Goal: Task Accomplishment & Management: Use online tool/utility

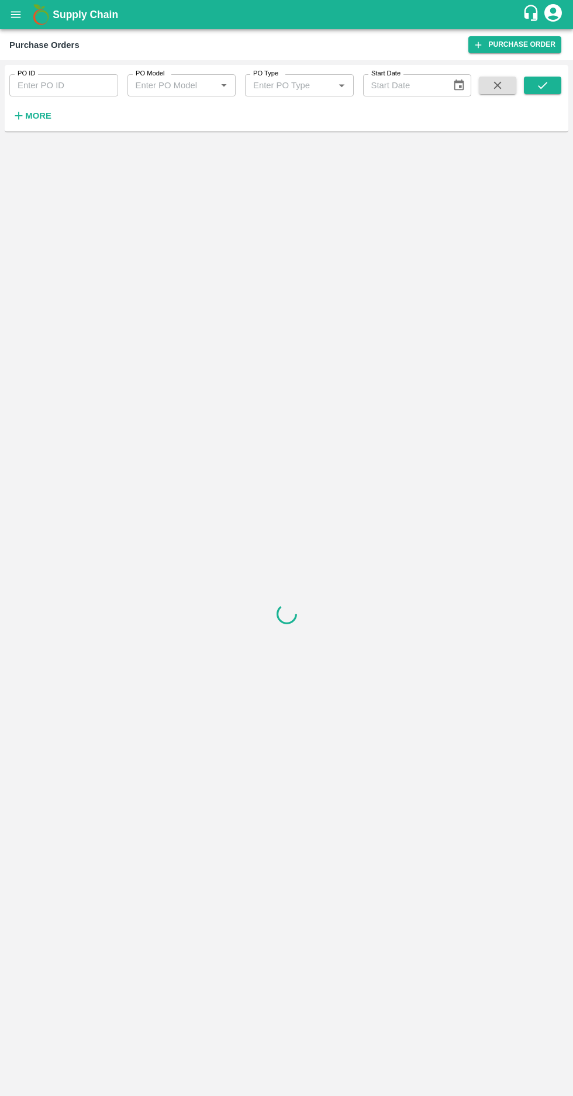
click at [37, 116] on strong "More" at bounding box center [38, 115] width 26 height 9
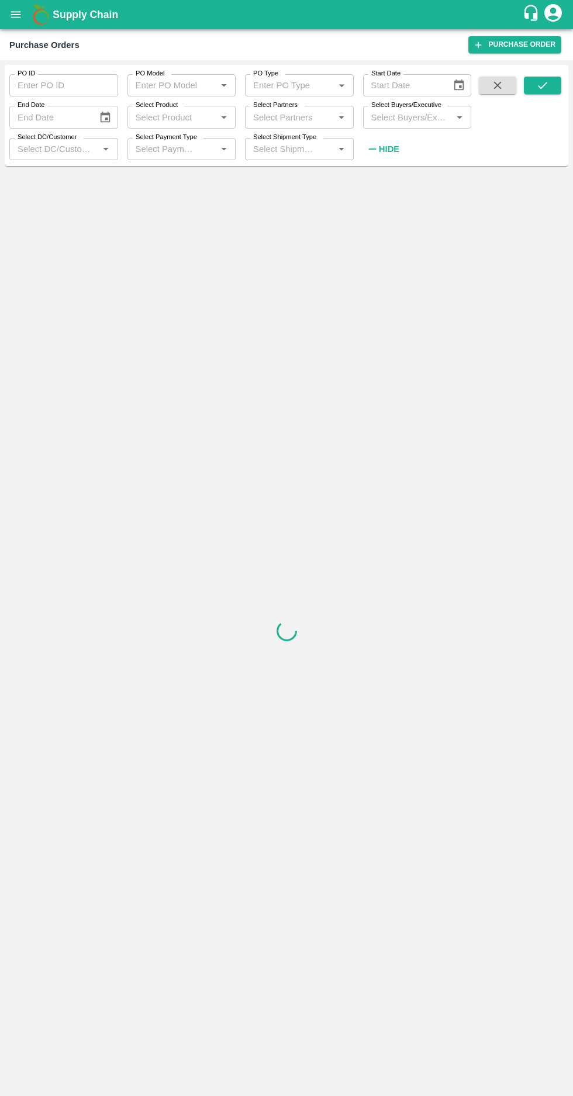
click at [388, 84] on input "Start Date" at bounding box center [403, 85] width 80 height 22
type input "DD/MM/YYYY"
click at [406, 117] on input "Select Buyers/Executive" at bounding box center [407, 116] width 82 height 15
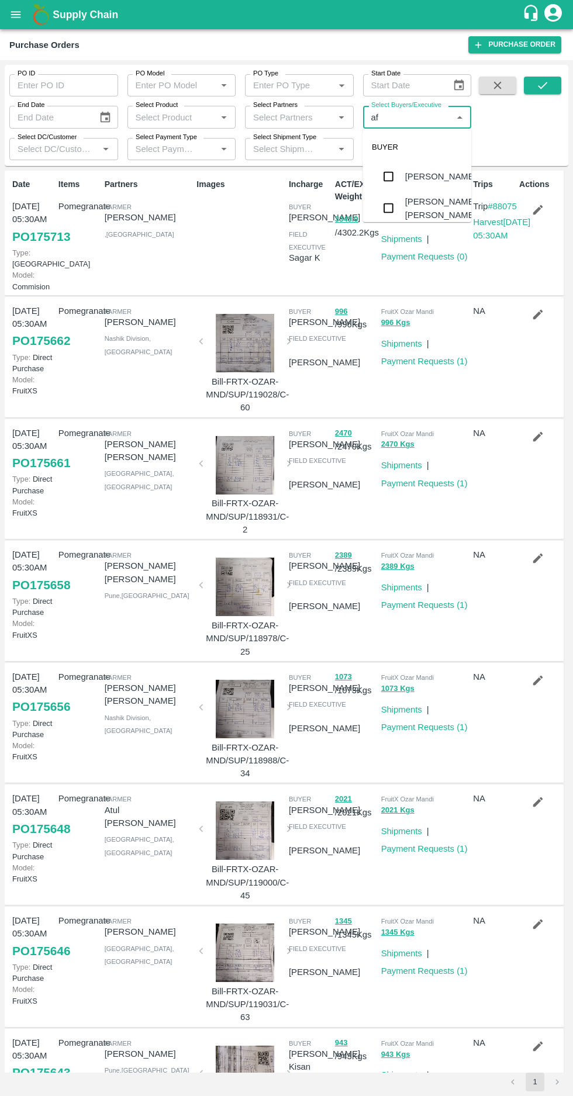
type input "afz"
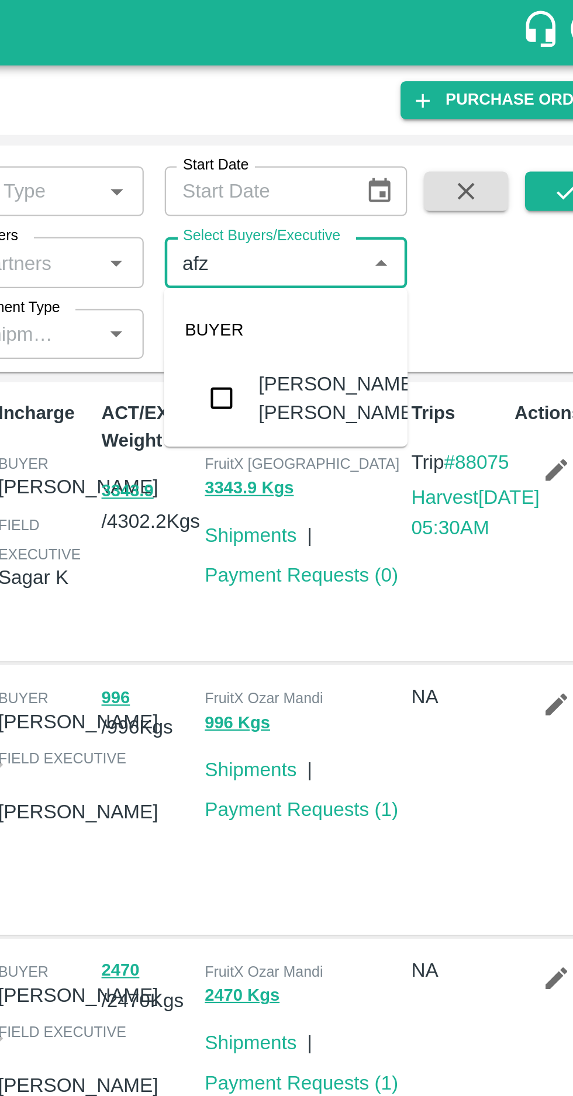
click at [392, 179] on input "checkbox" at bounding box center [387, 177] width 23 height 23
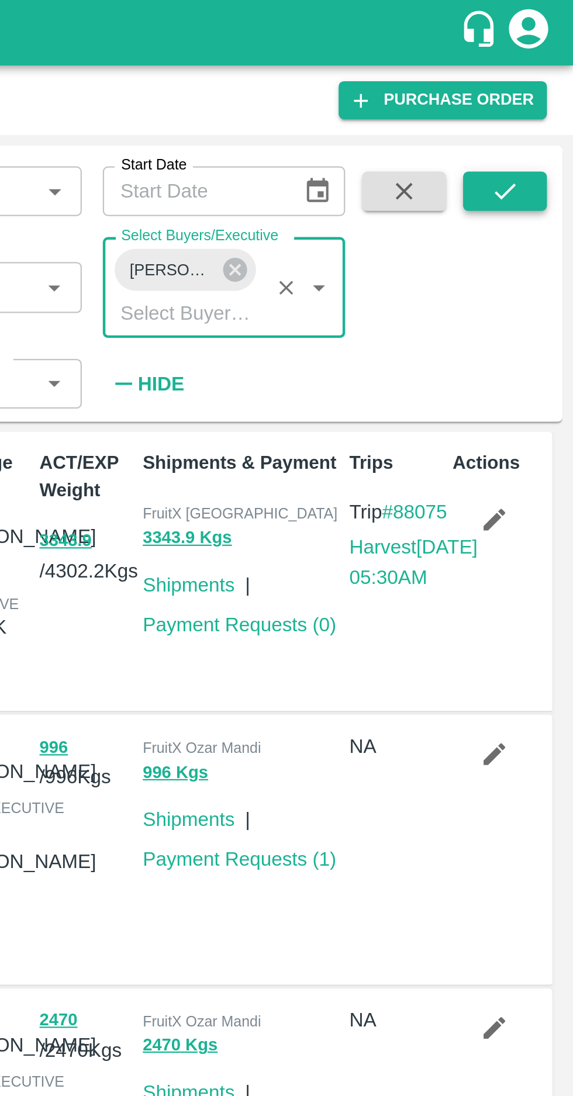
click at [539, 93] on button "submit" at bounding box center [542, 86] width 37 height 18
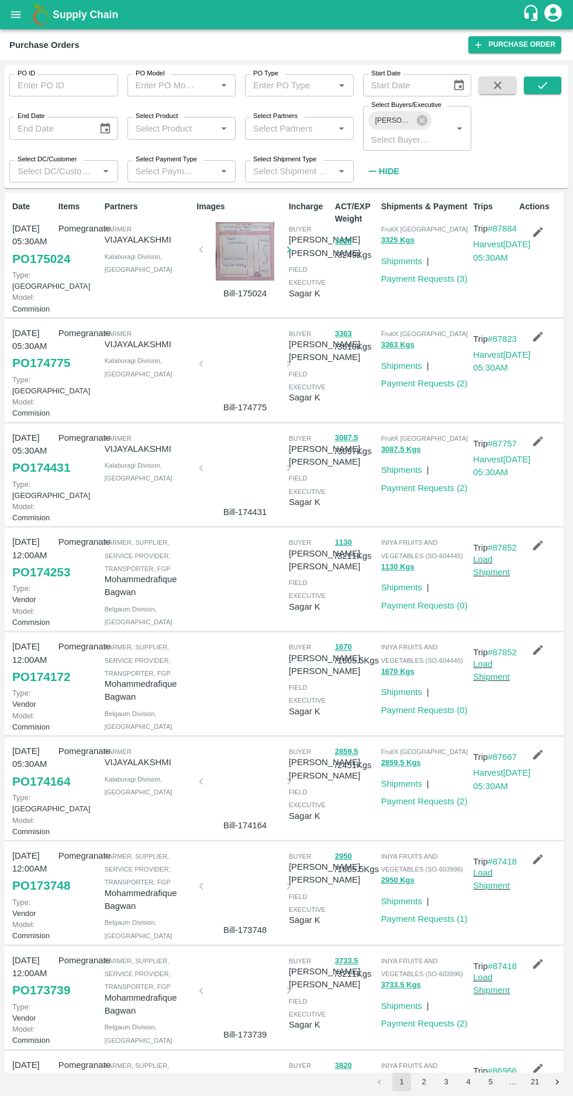
click at [535, 231] on icon "button" at bounding box center [538, 232] width 10 height 10
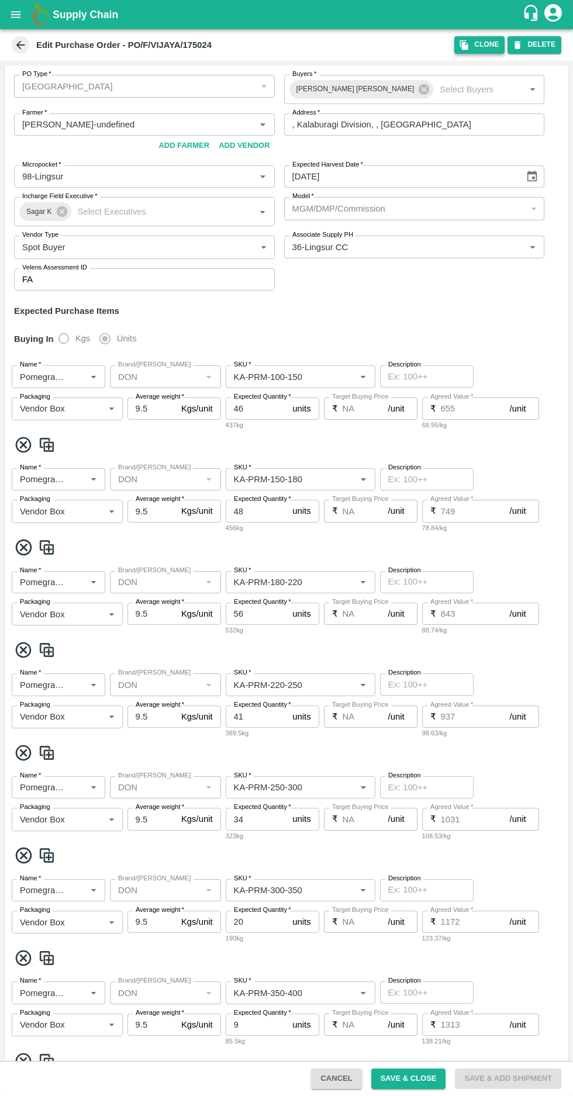
click at [486, 43] on button "Clone" at bounding box center [479, 44] width 50 height 17
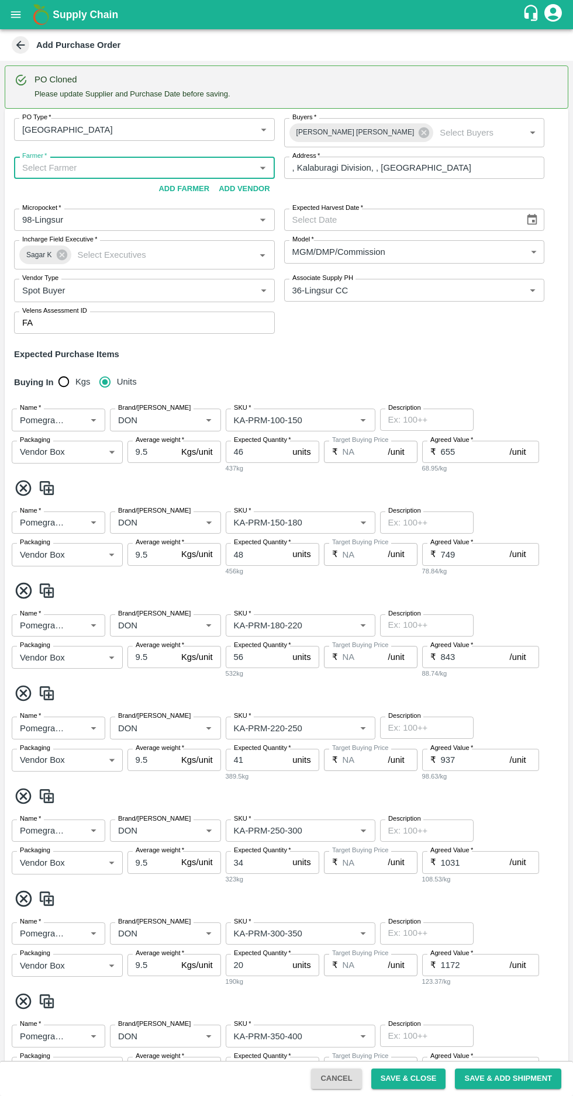
paste input "9739616101"
click at [92, 195] on div "[PERSON_NAME]-, Kalaburagi Division-9739616101(Farmer)" at bounding box center [142, 193] width 238 height 13
type input "[PERSON_NAME]-, Kalaburagi Division-9739616101(Farmer)"
click at [529, 214] on icon "Choose date" at bounding box center [531, 219] width 13 height 13
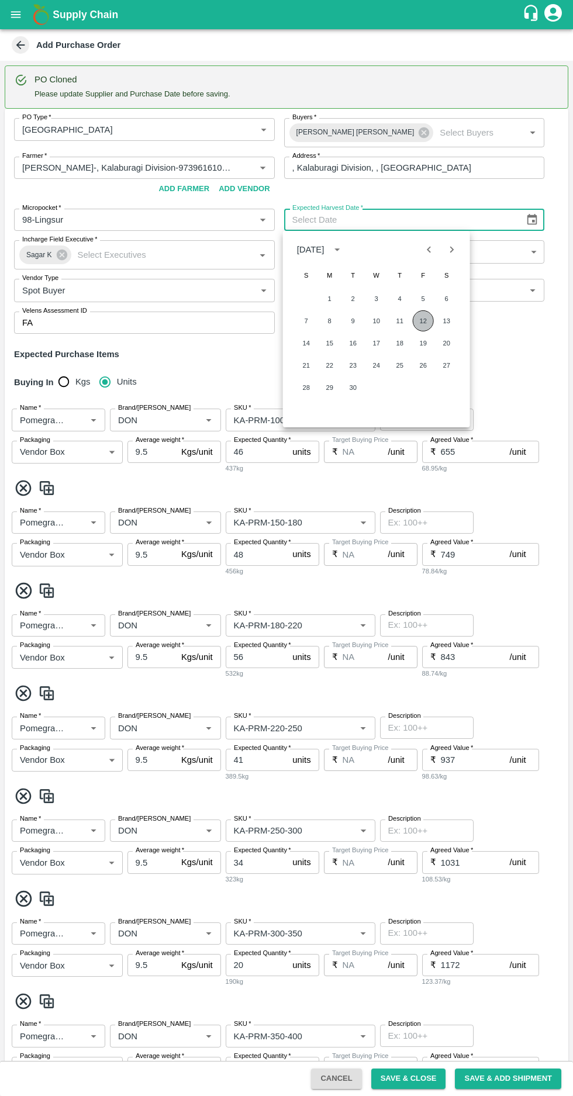
click at [423, 320] on button "12" at bounding box center [423, 320] width 21 height 21
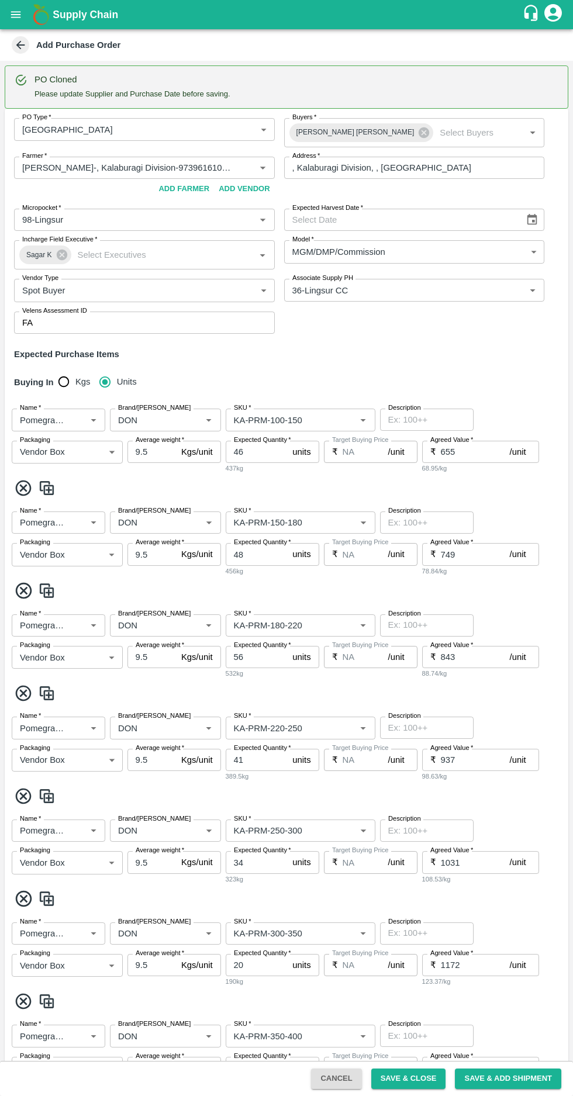
type input "[DATE]"
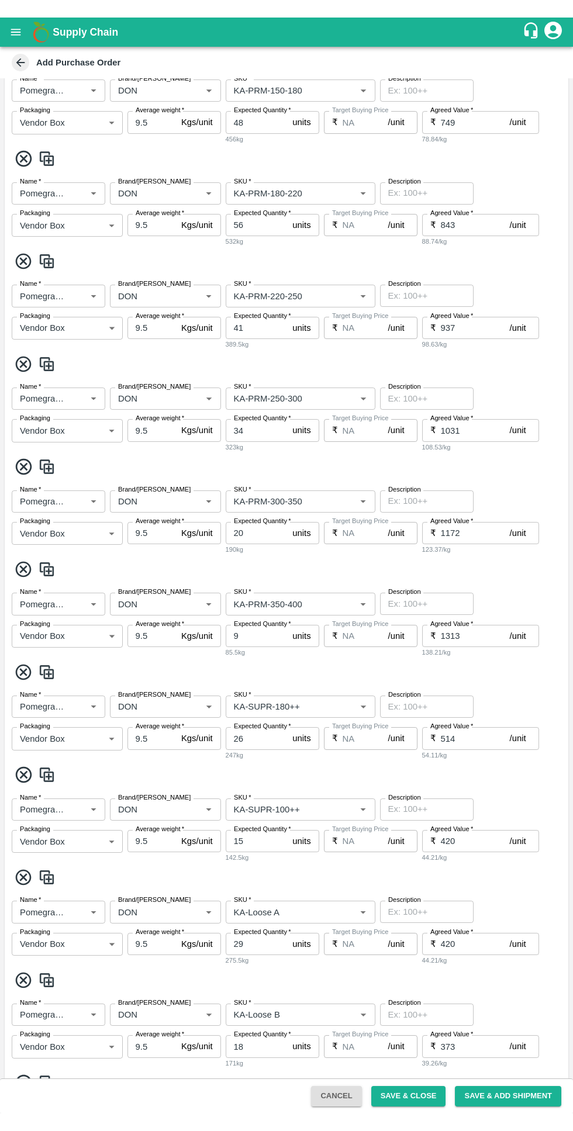
scroll to position [700, 0]
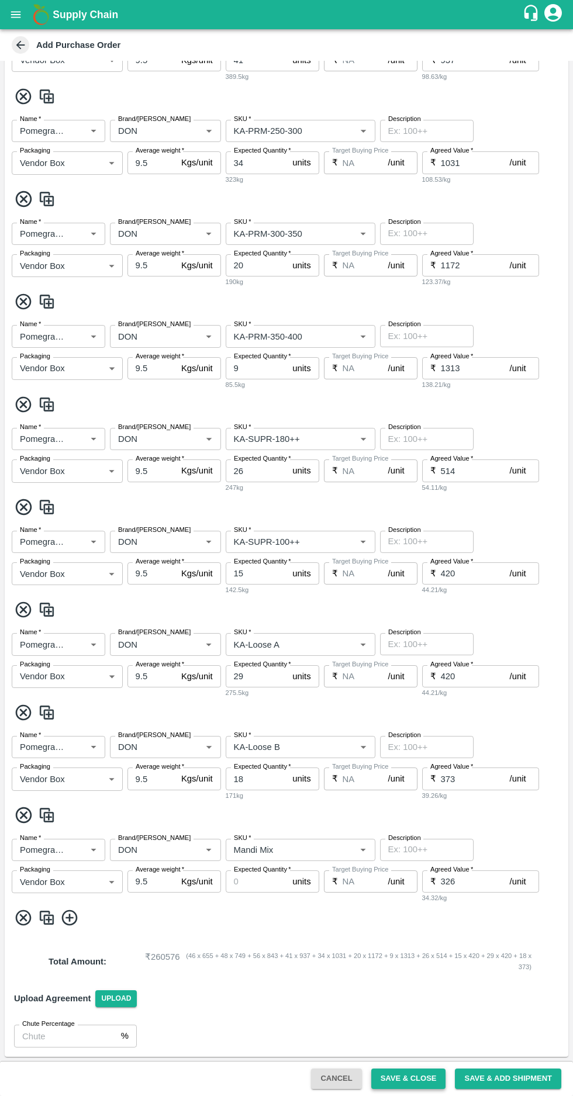
click at [416, 1078] on button "Save & Close" at bounding box center [408, 1078] width 75 height 20
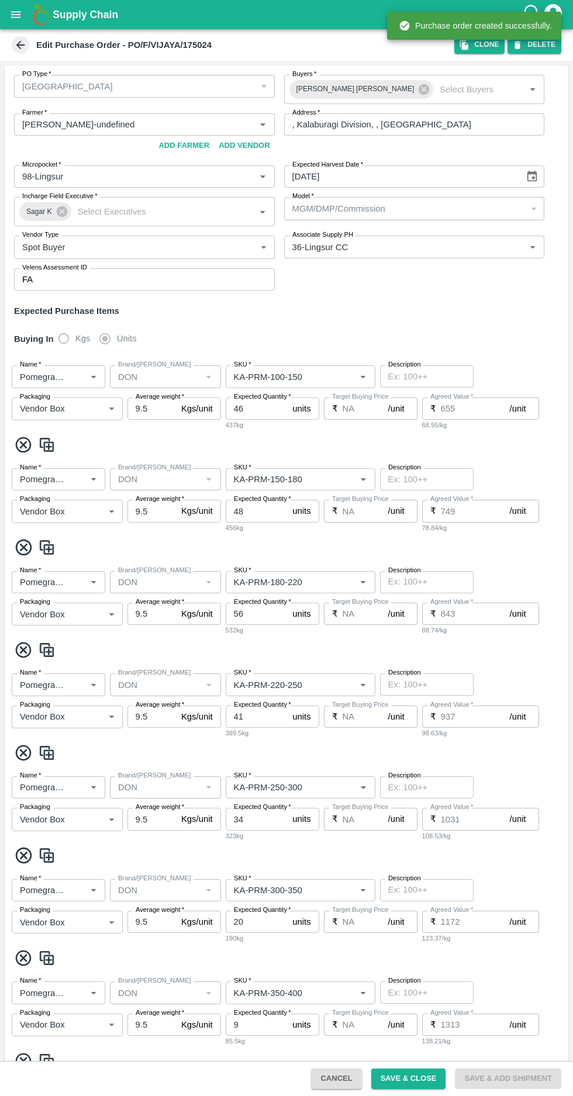
click at [19, 45] on icon at bounding box center [20, 45] width 9 height 9
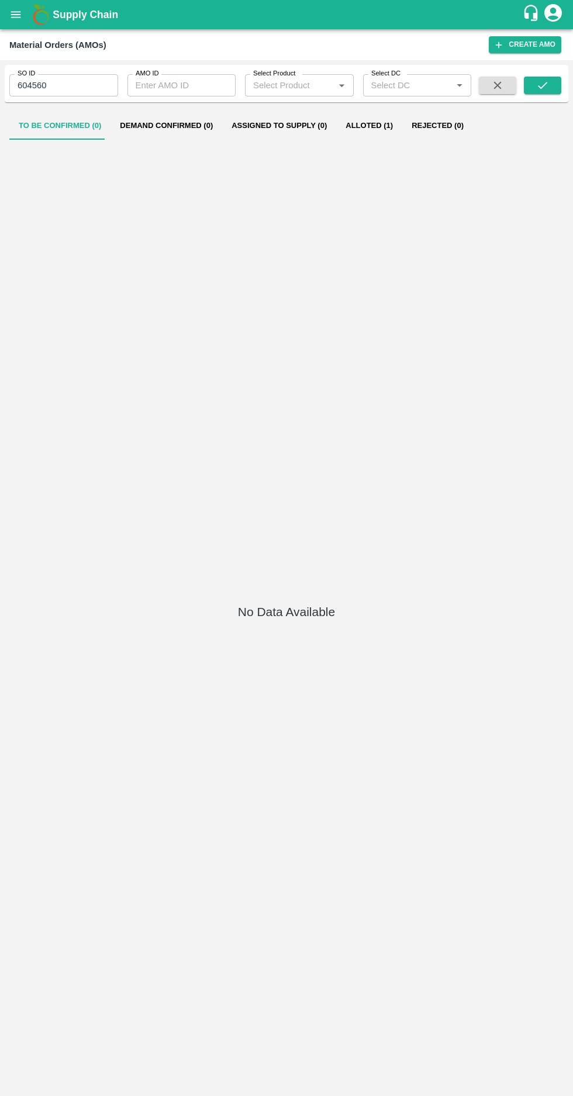
click at [89, 89] on input "604560" at bounding box center [63, 85] width 109 height 22
type input "6"
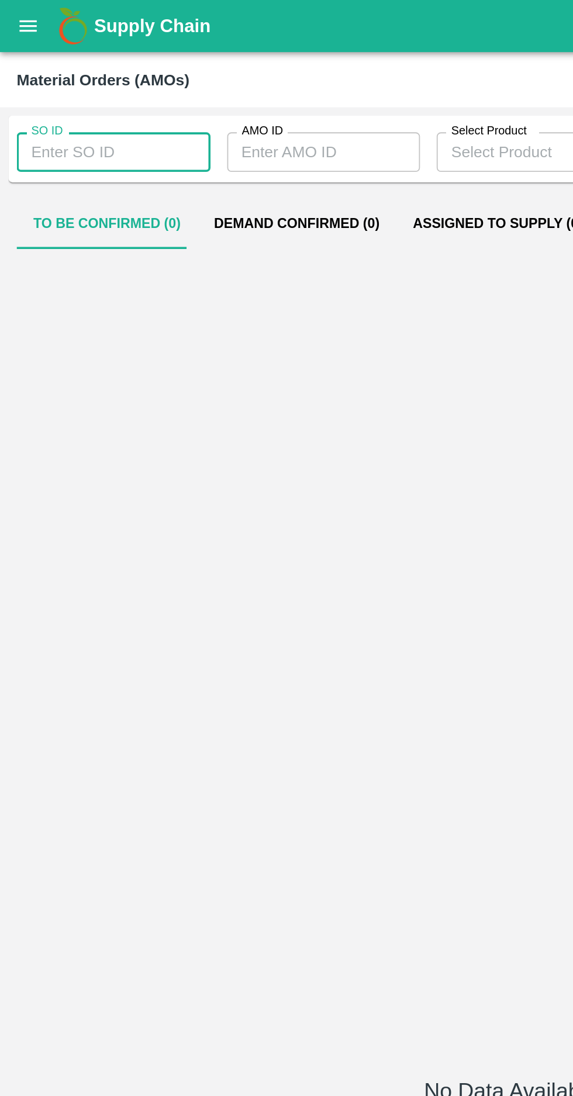
click at [163, 88] on input "AMO ID" at bounding box center [181, 85] width 109 height 22
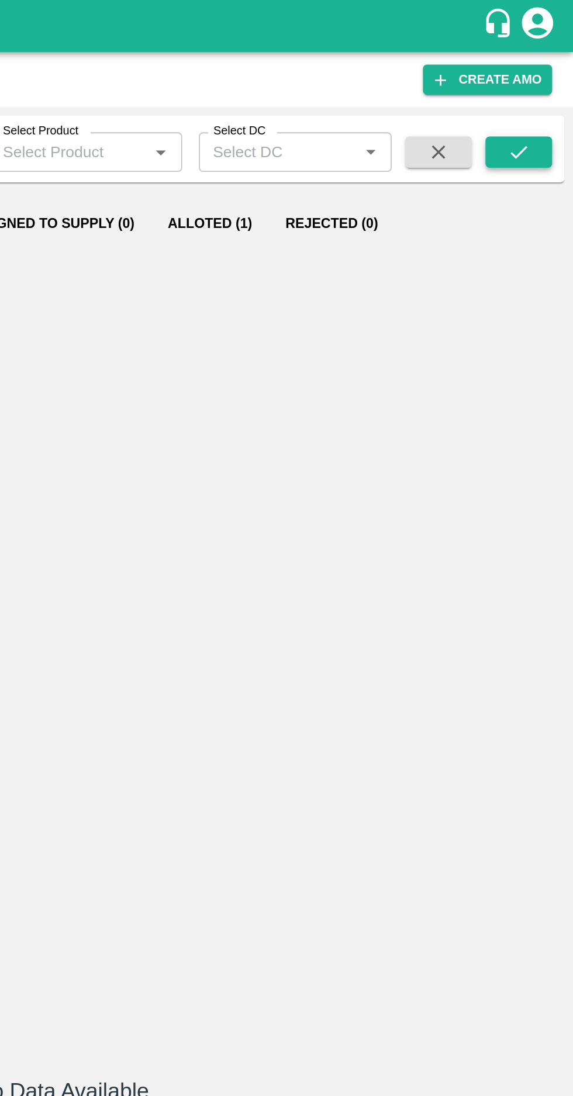
click at [529, 94] on button "submit" at bounding box center [542, 86] width 37 height 18
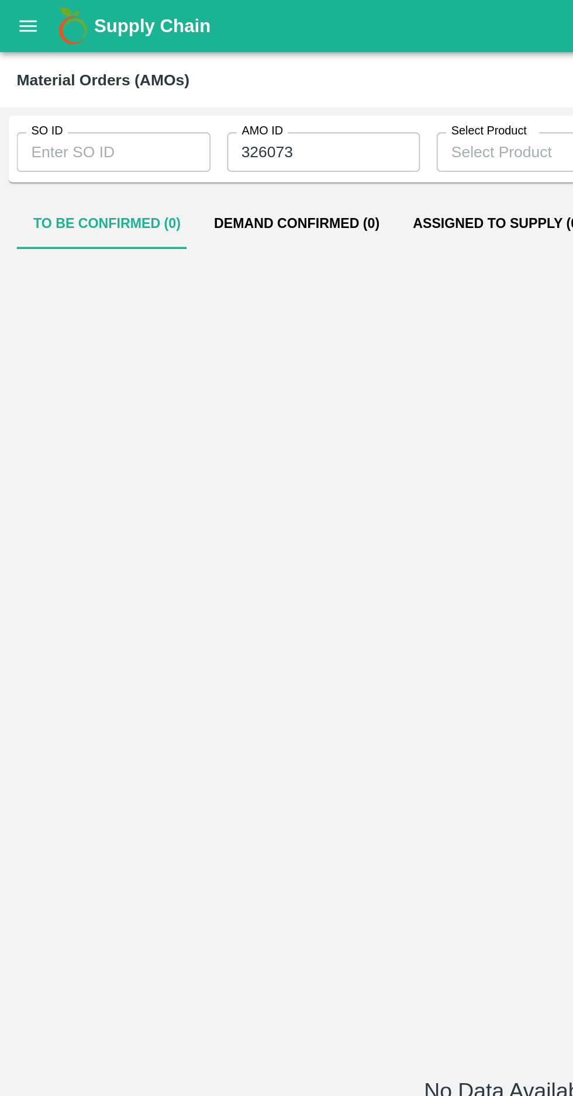
click at [160, 81] on input "326073" at bounding box center [181, 85] width 109 height 22
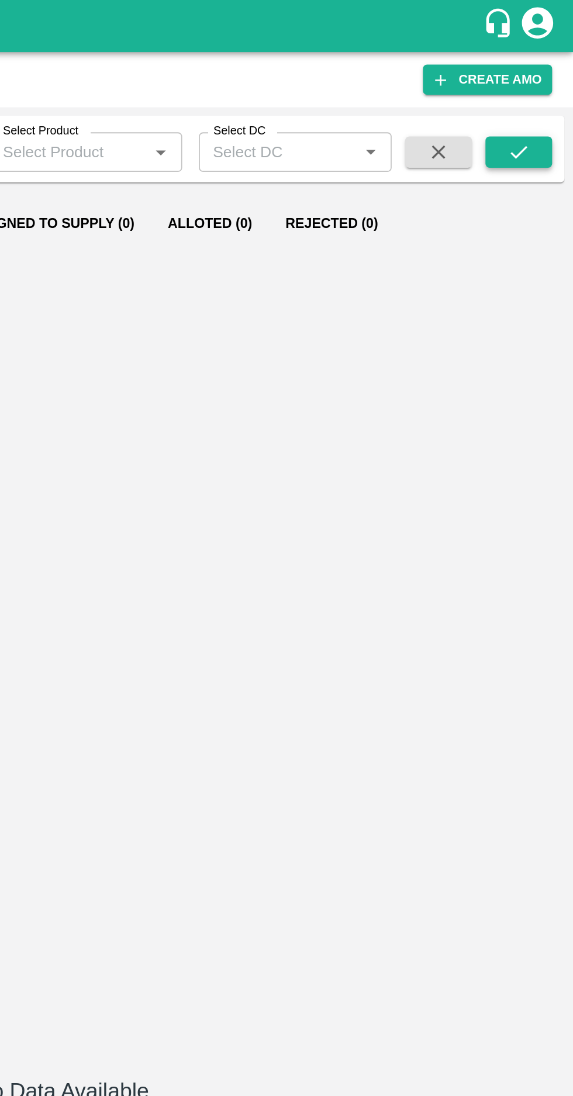
click at [545, 94] on button "submit" at bounding box center [542, 86] width 37 height 18
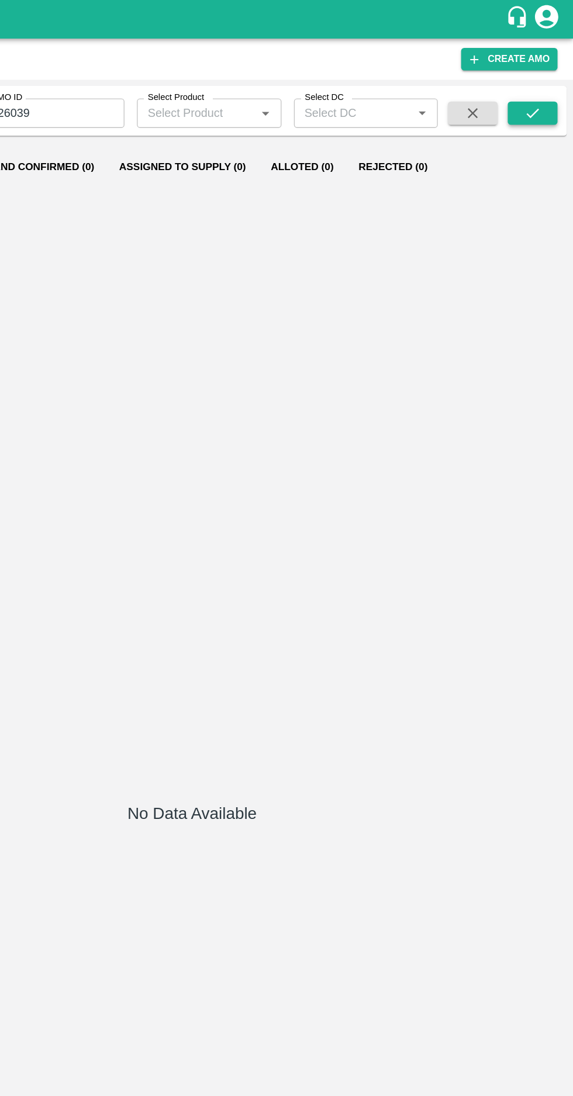
click at [532, 94] on button "submit" at bounding box center [542, 86] width 37 height 18
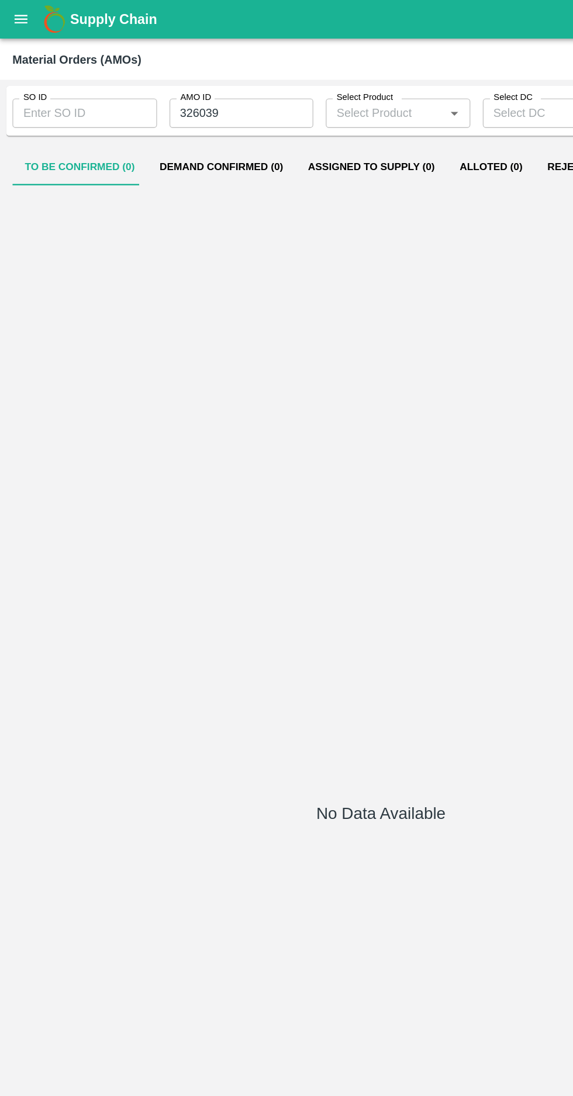
click at [179, 85] on input "326039" at bounding box center [181, 85] width 109 height 22
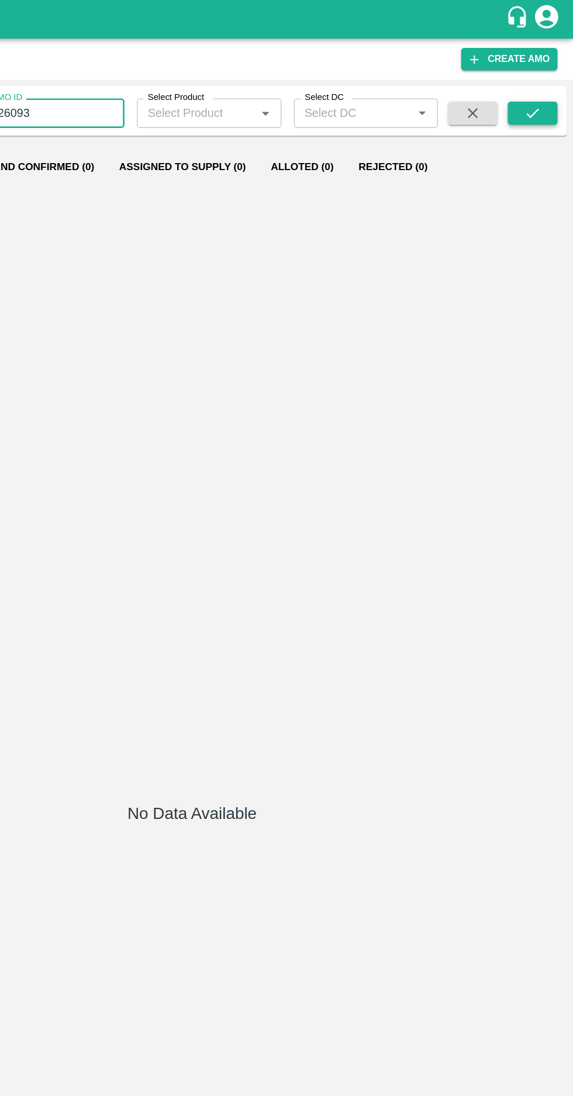
type input "326093"
click at [534, 83] on button "submit" at bounding box center [542, 86] width 37 height 18
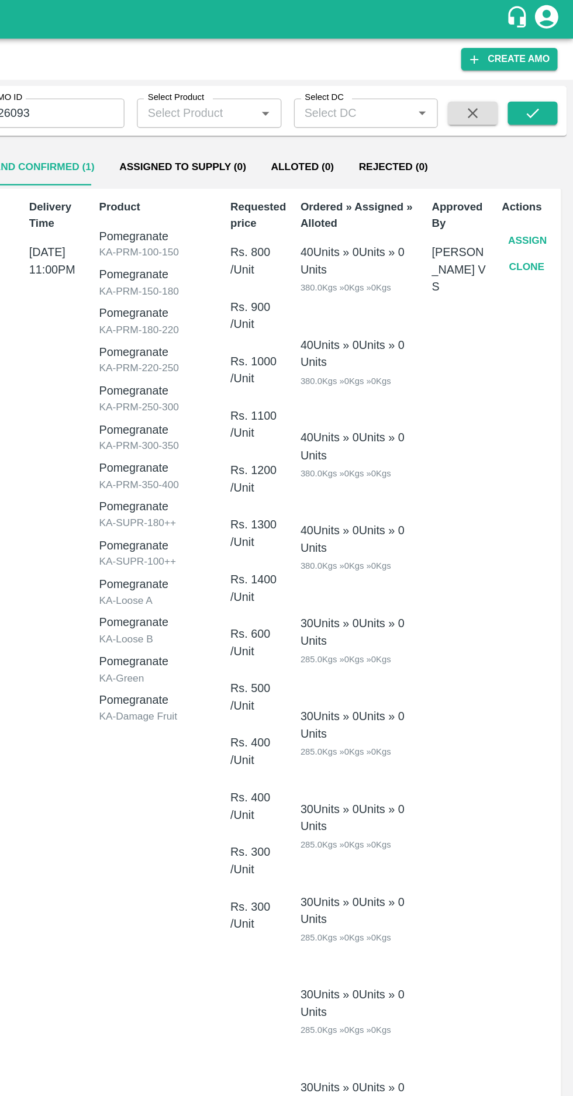
click at [528, 176] on button "Assign" at bounding box center [538, 181] width 39 height 20
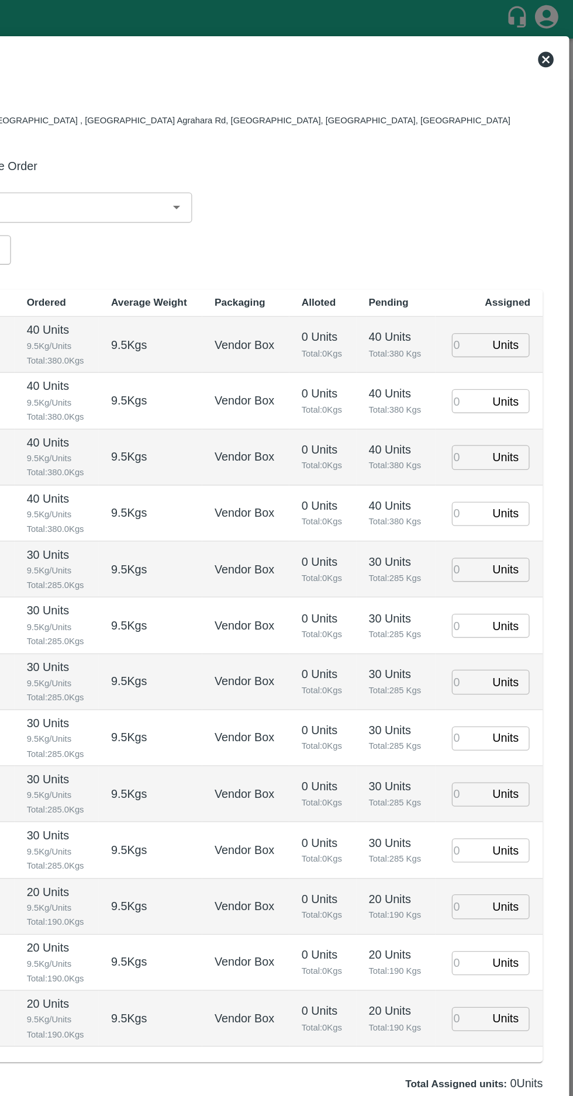
type input "16/09/2025 11:00 PM"
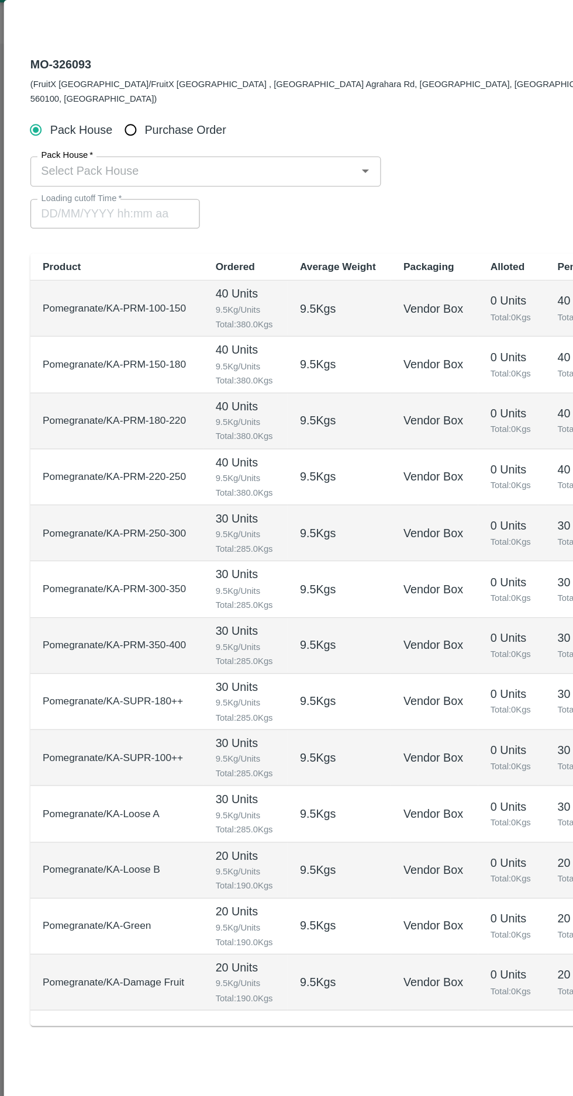
click at [98, 124] on input "Purchase Order" at bounding box center [99, 126] width 22 height 22
radio input "true"
click at [71, 148] on input "PO   *" at bounding box center [271, 155] width 491 height 15
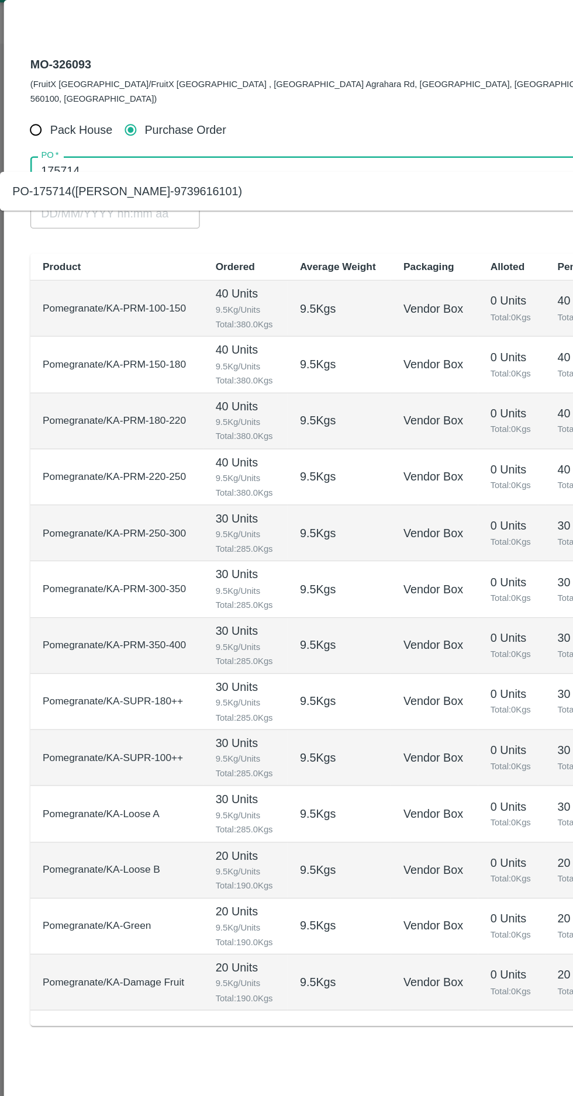
click at [79, 172] on div "PO-175714(VIJAYALAKSHMI-9739616101)" at bounding box center [95, 171] width 172 height 13
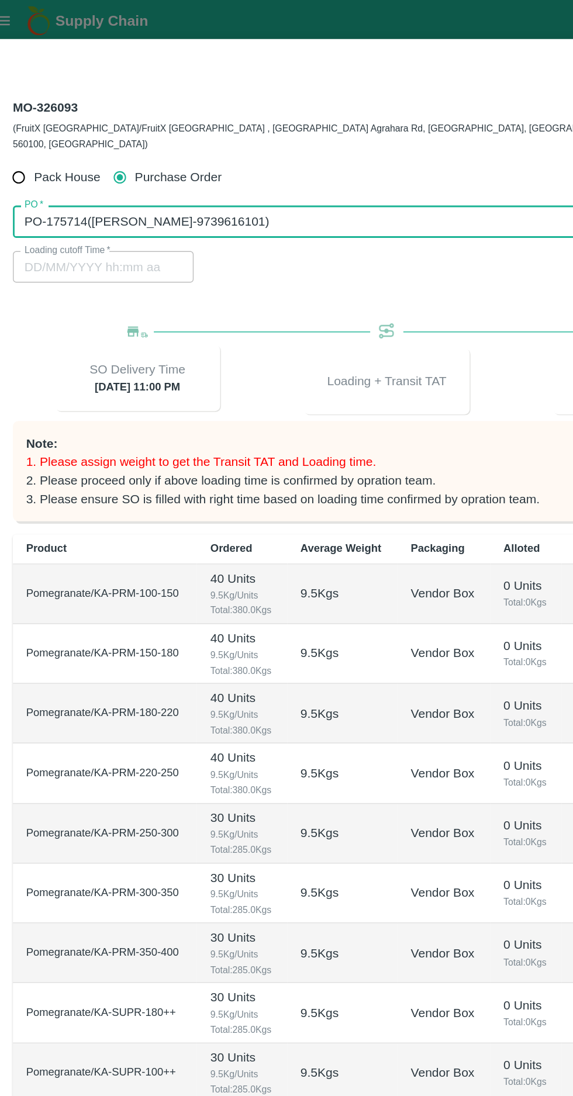
scroll to position [1, 0]
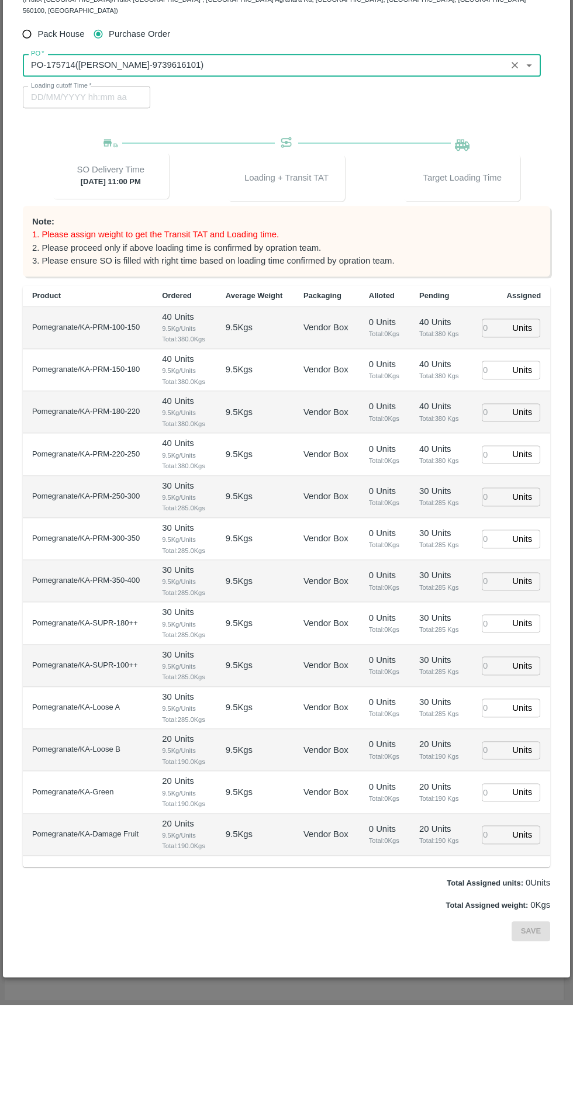
type input "PO-175714(VIJAYALAKSHMI-9739616101)"
click at [482, 410] on input "number" at bounding box center [495, 419] width 26 height 18
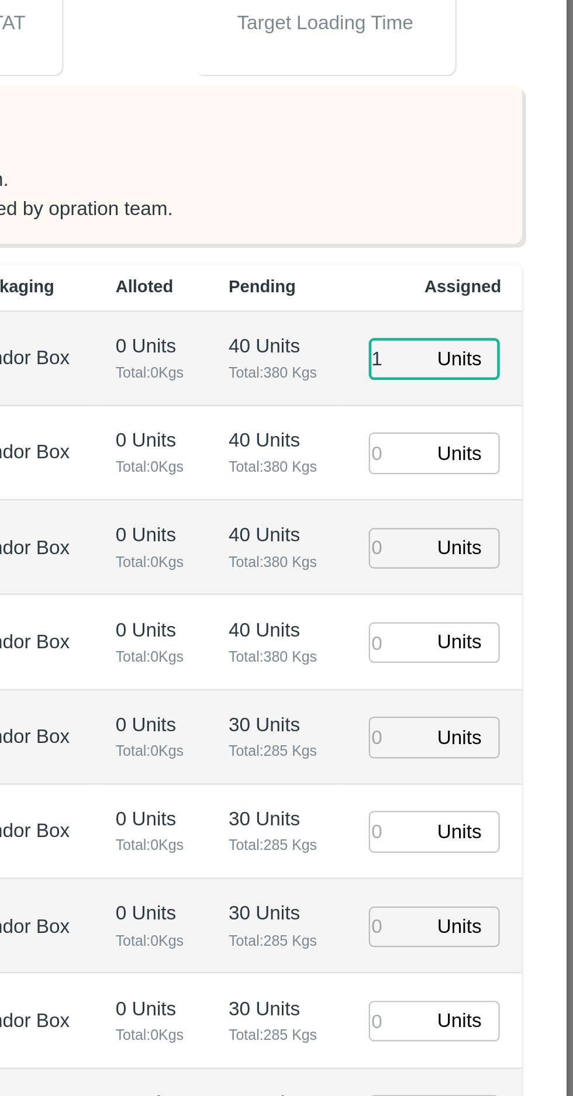
type input "1"
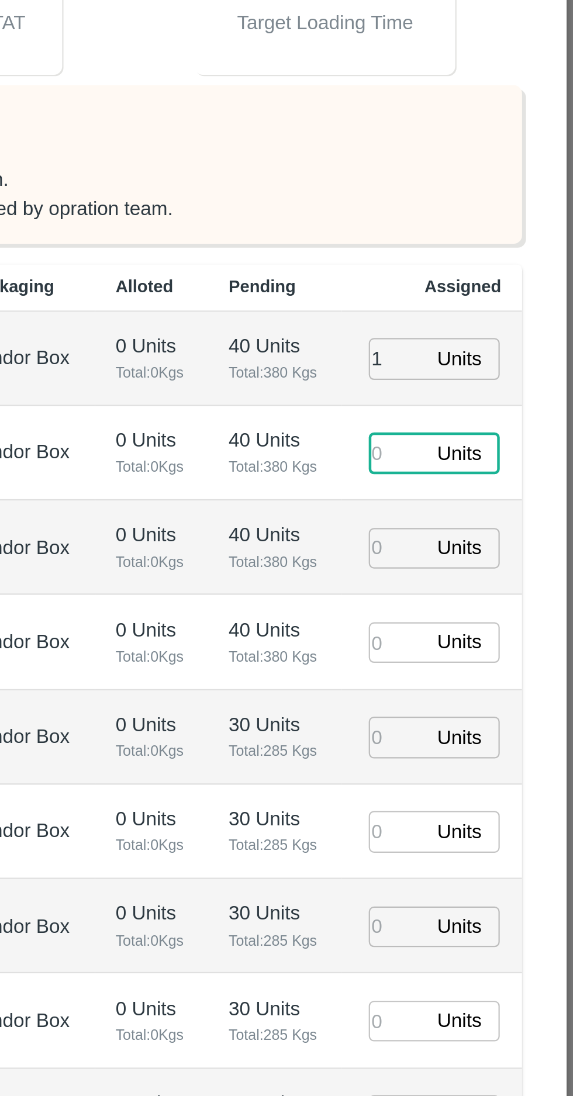
type input "1"
type input "16/09/2025 05:26 AM"
type input "1"
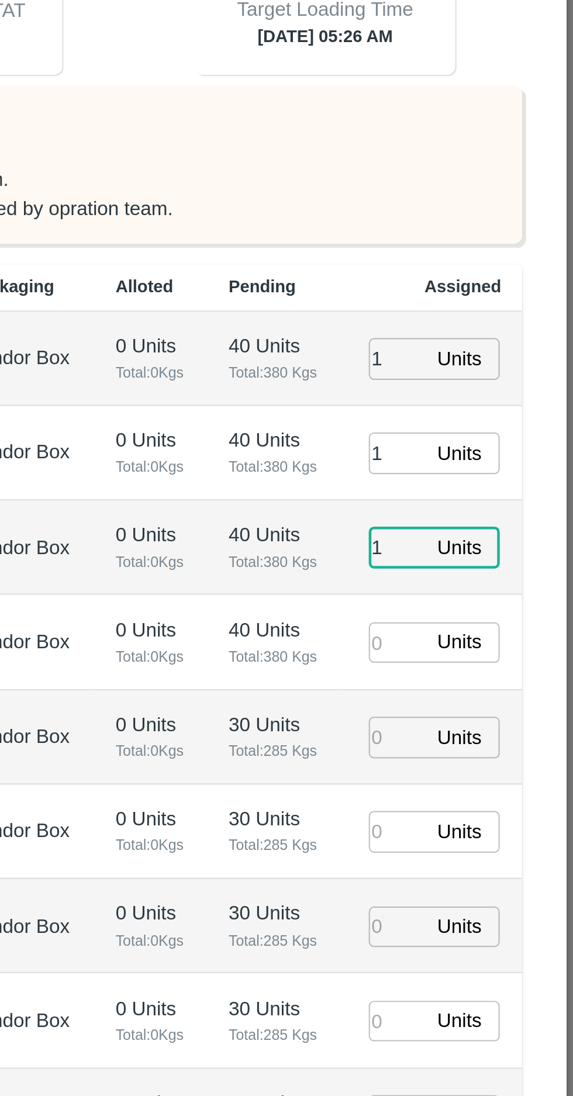
type input "1"
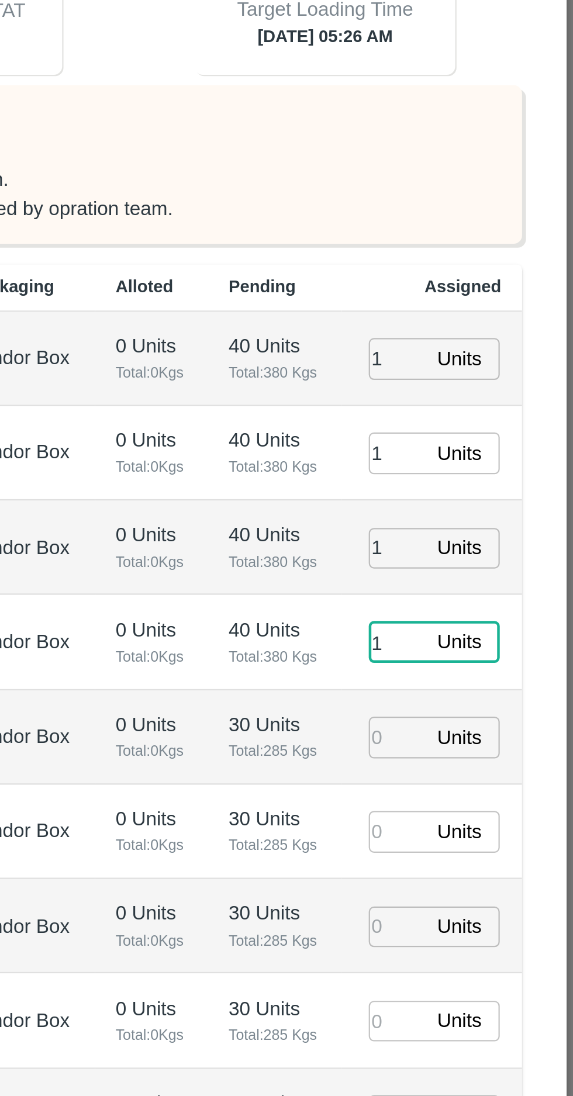
type input "1"
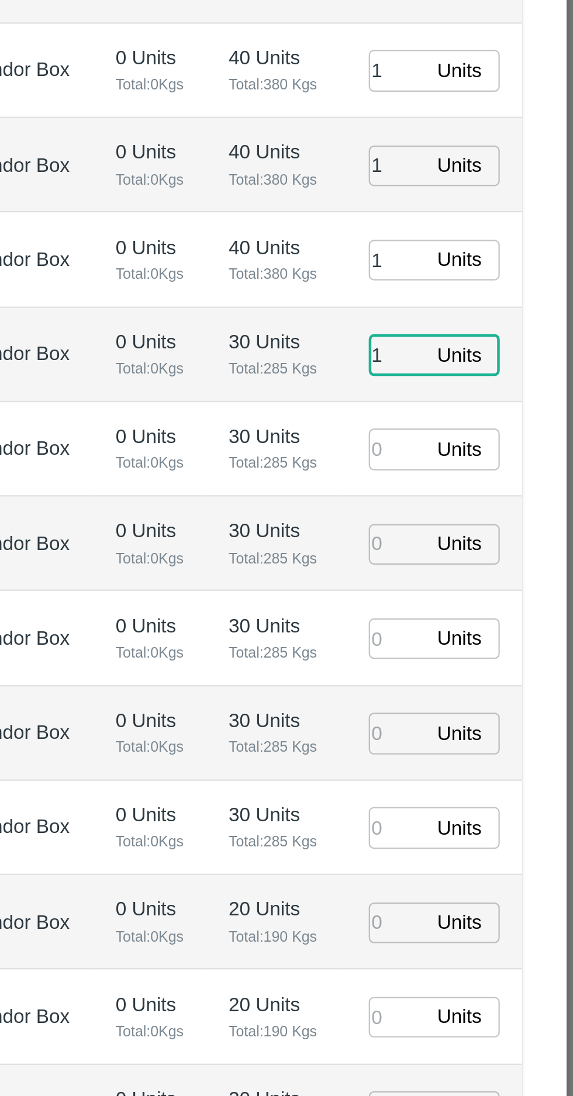
type input "1"
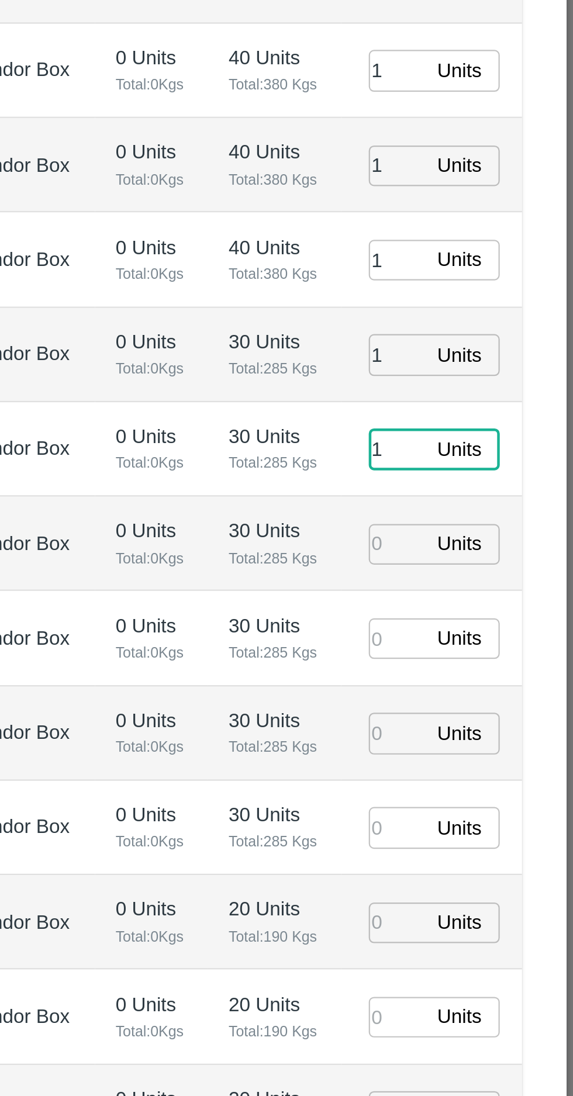
type input "1"
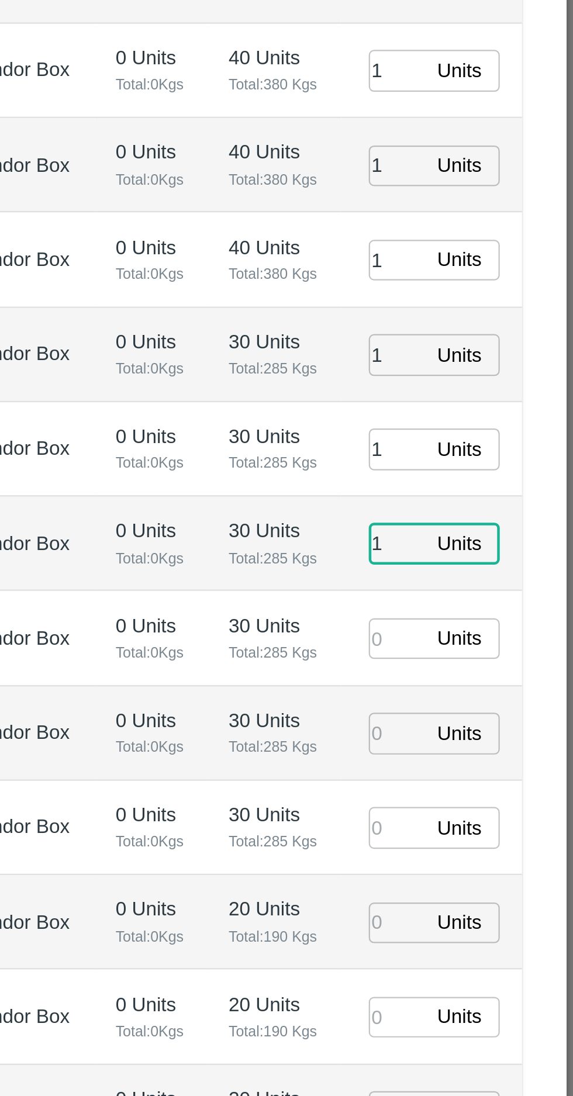
type input "1"
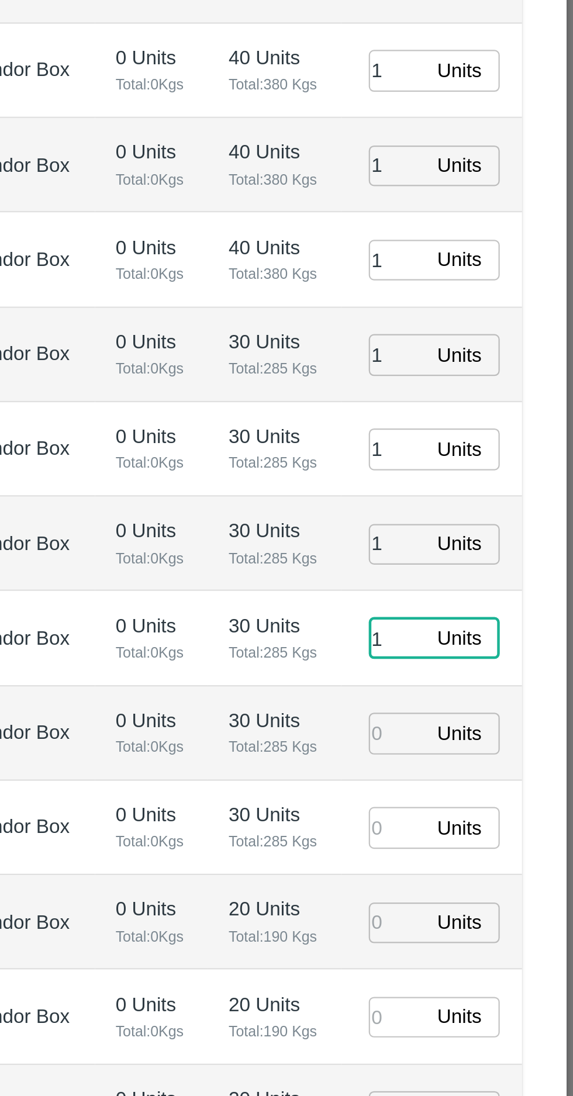
type input "1"
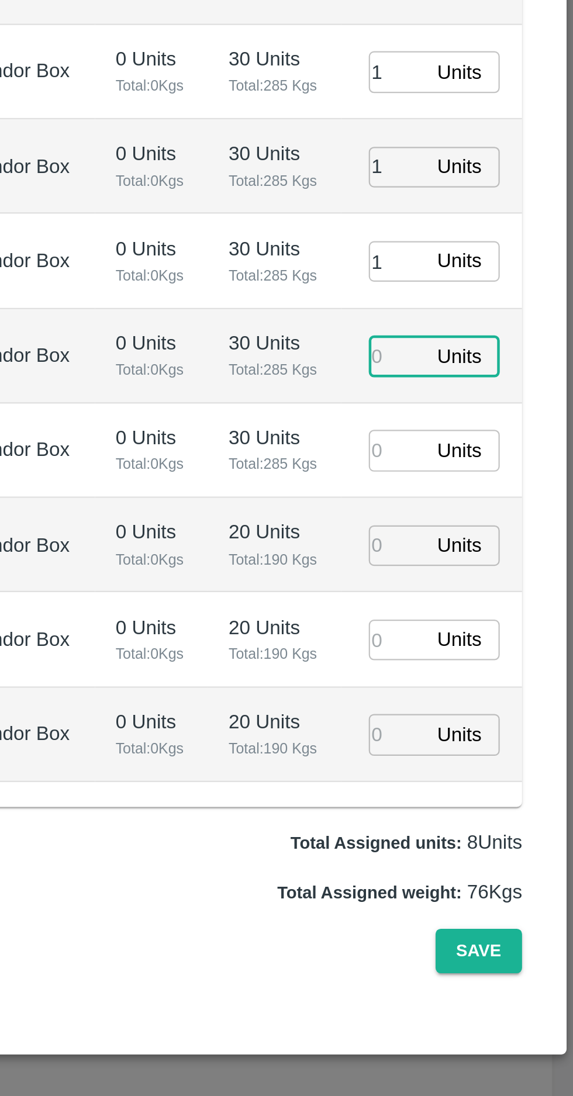
scroll to position [6, 0]
type input "1"
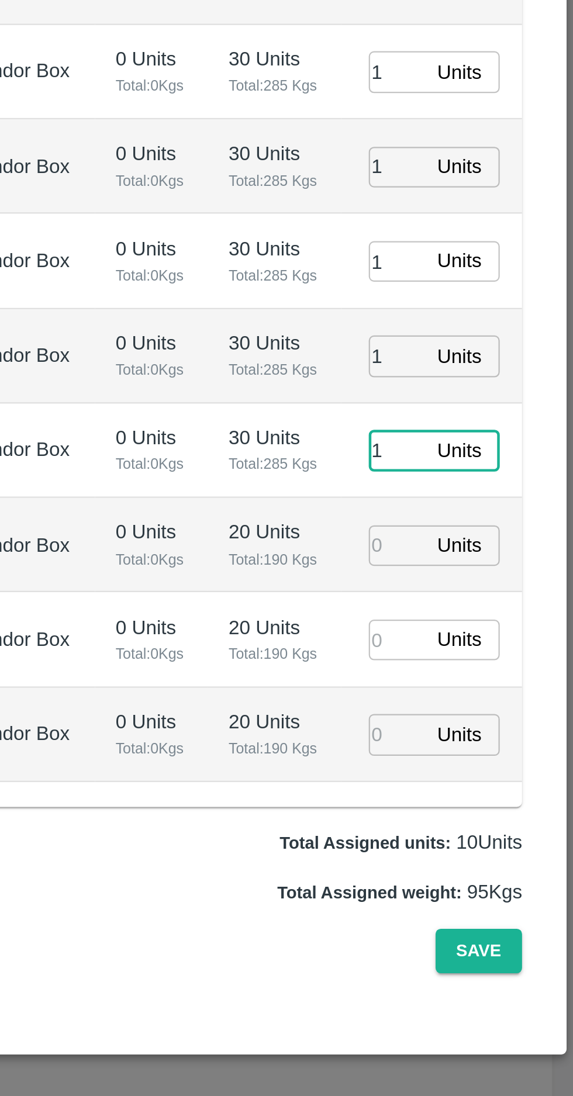
type input "1"
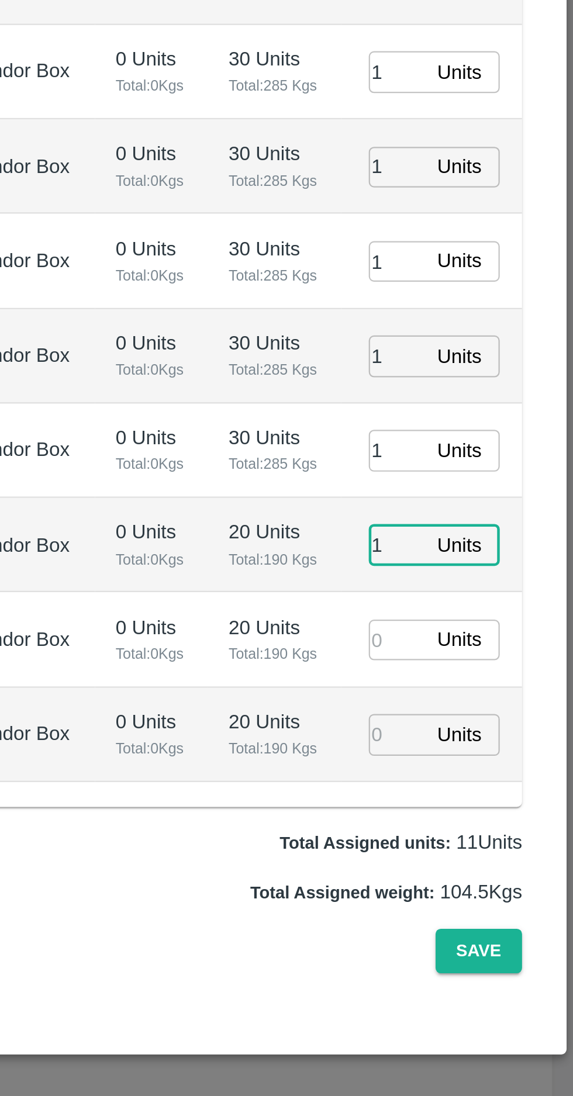
type input "1"
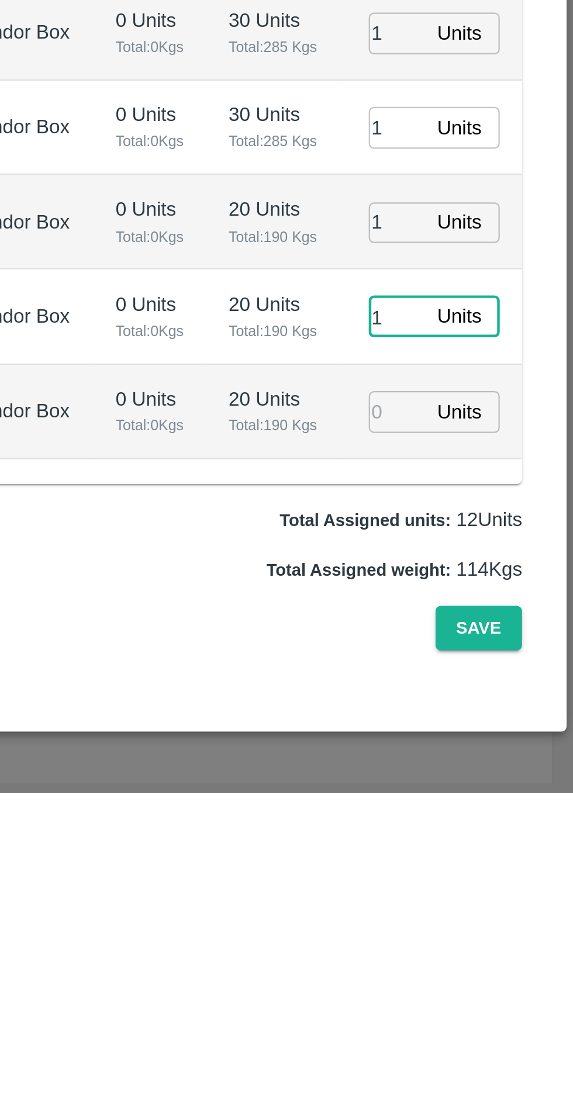
type input "1"
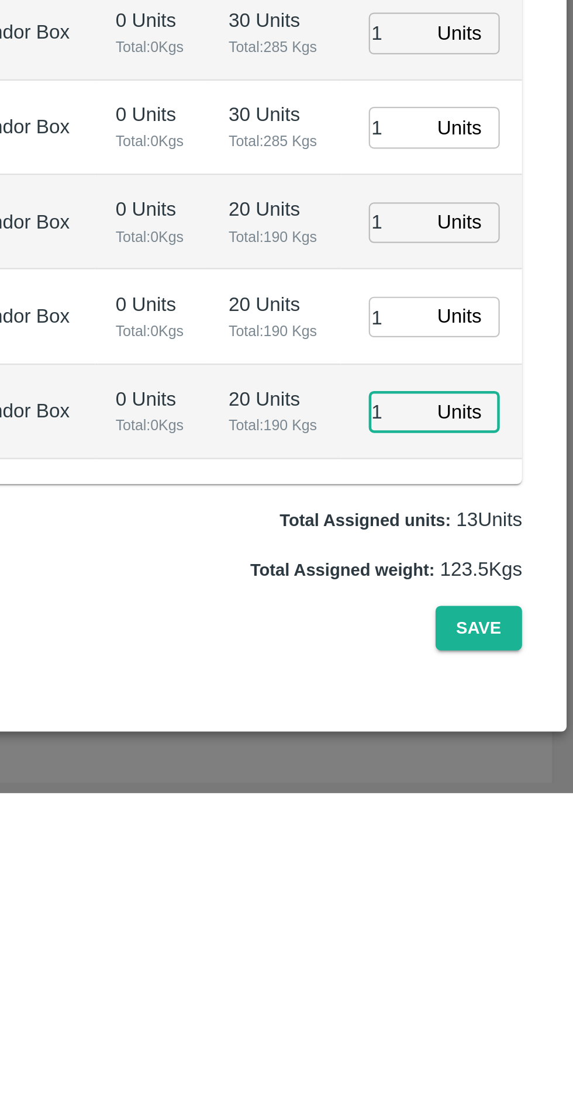
scroll to position [5, 0]
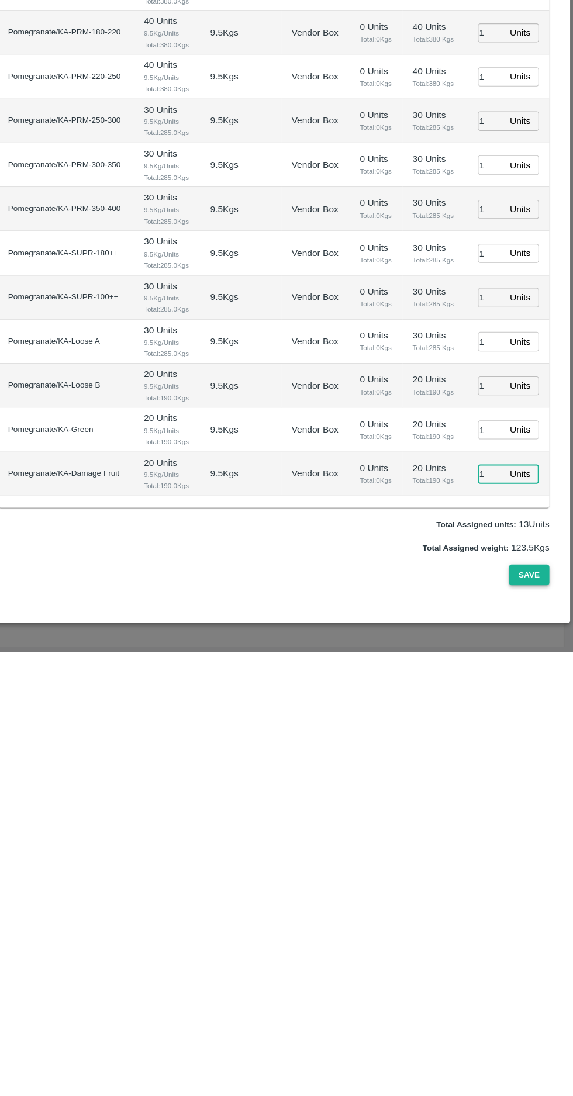
type input "1"
click at [520, 1033] on button "Save" at bounding box center [530, 1022] width 39 height 20
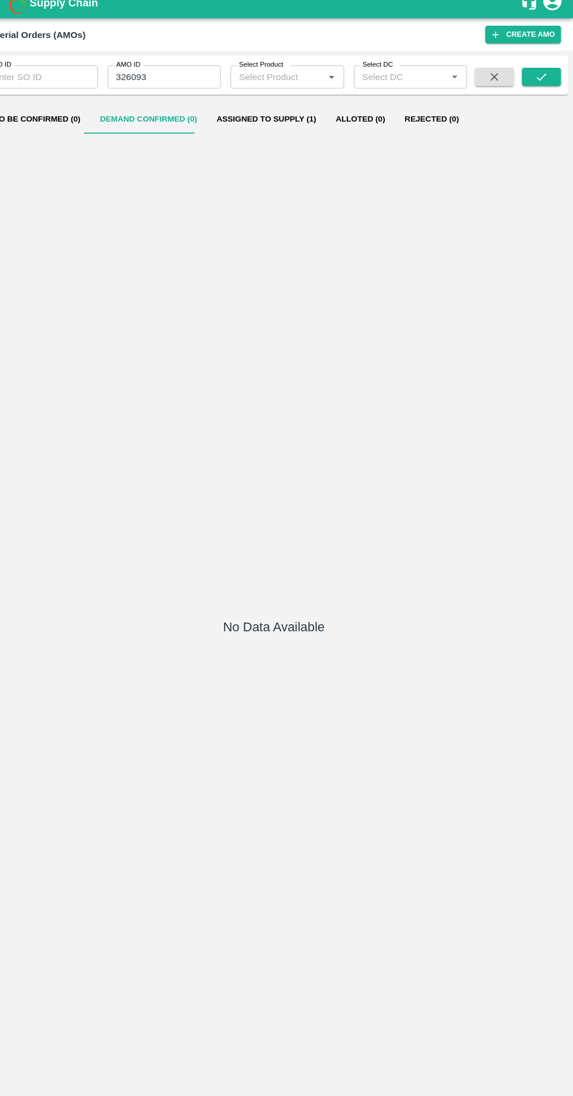
scroll to position [0, 0]
